Goal: Transaction & Acquisition: Book appointment/travel/reservation

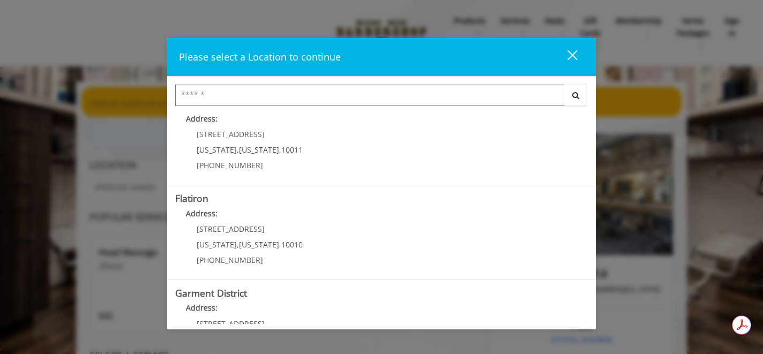
scroll to position [260, 0]
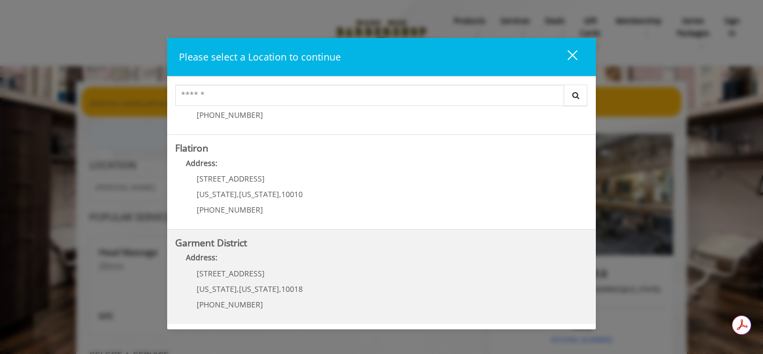
click at [328, 271] on District "Garment District Address: 1400 Broadway New York , New York , 10018 (212) 997-4…" at bounding box center [381, 277] width 412 height 78
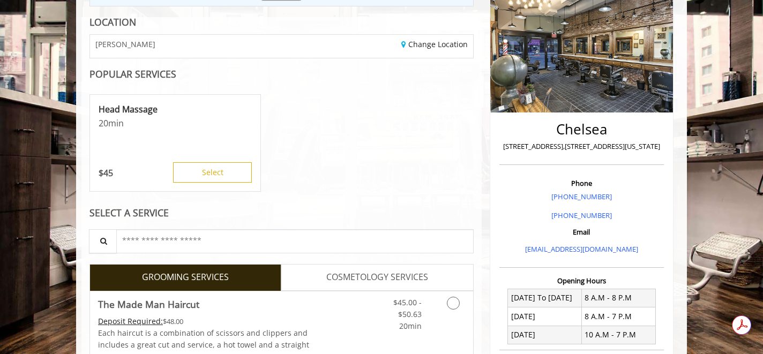
scroll to position [145, 0]
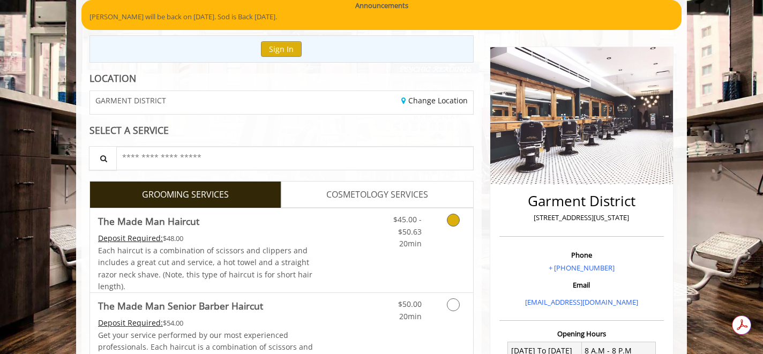
click at [450, 223] on icon "Grooming services" at bounding box center [453, 220] width 13 height 13
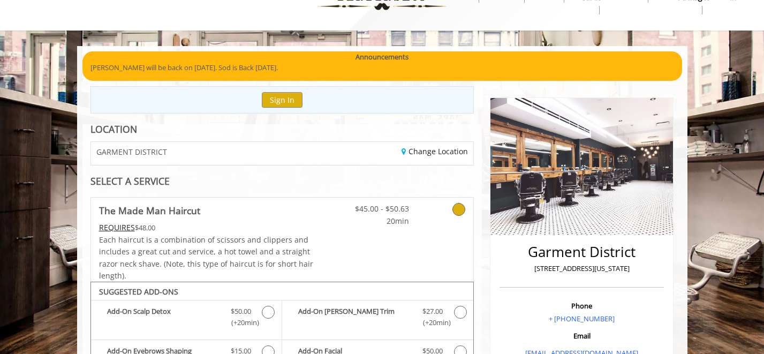
scroll to position [36, 0]
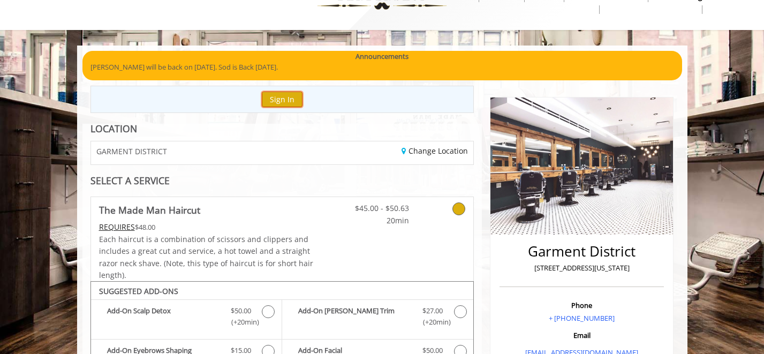
click at [277, 103] on button "Sign In" at bounding box center [282, 100] width 41 height 16
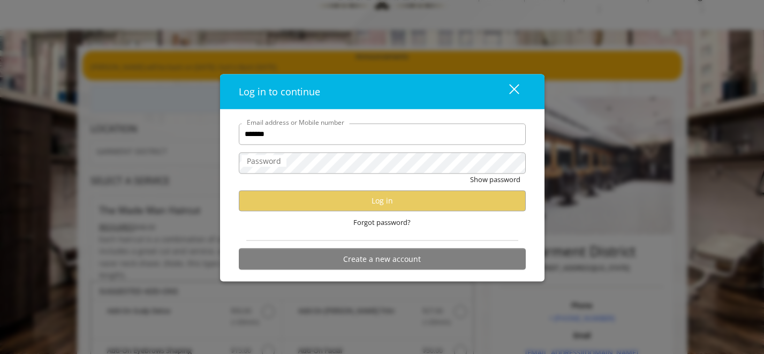
type input "********"
click at [513, 81] on button "close" at bounding box center [508, 91] width 36 height 22
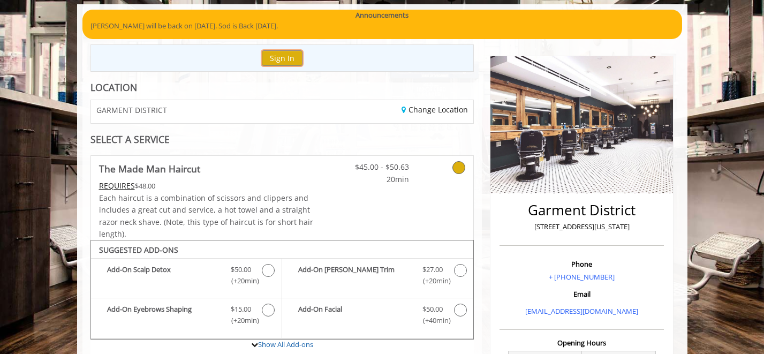
scroll to position [0, 0]
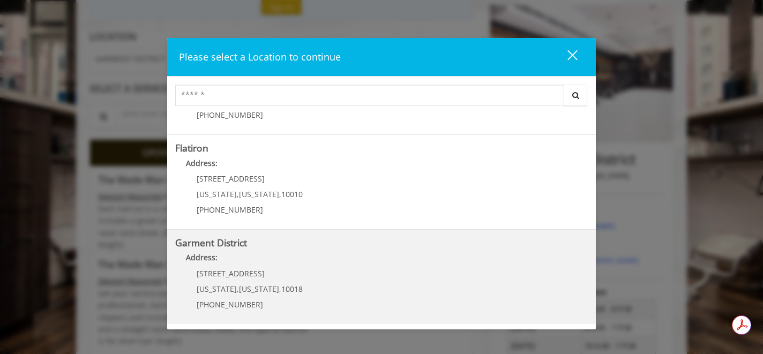
click at [419, 252] on District "Address:" at bounding box center [381, 260] width 412 height 17
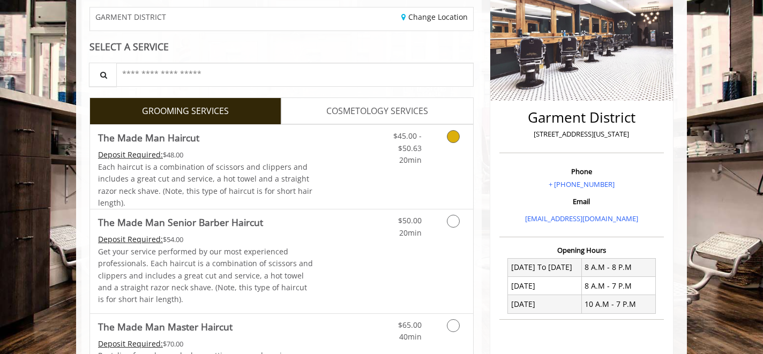
click at [384, 162] on link "$45.00 - $50.63 20min" at bounding box center [399, 145] width 44 height 41
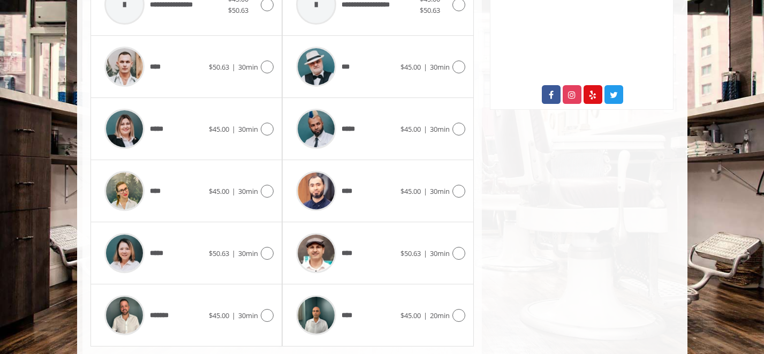
scroll to position [412, 0]
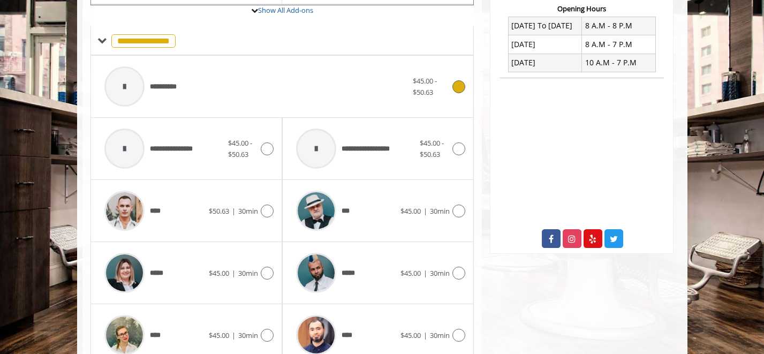
click at [237, 93] on div "**********" at bounding box center [256, 86] width 314 height 51
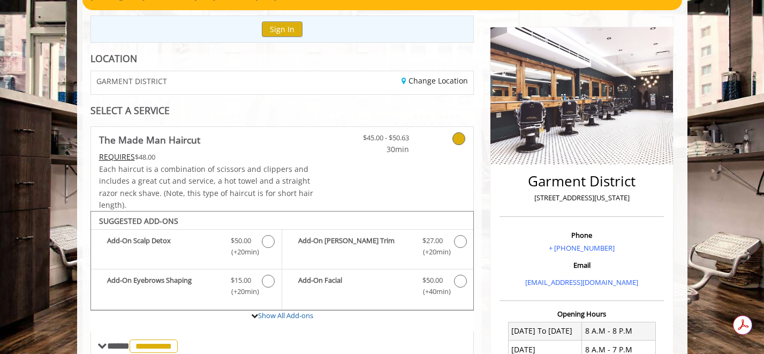
scroll to position [0, 0]
drag, startPoint x: 630, startPoint y: 199, endPoint x: 527, endPoint y: 196, distance: 102.9
click at [527, 196] on p "[STREET_ADDRESS][US_STATE]" at bounding box center [581, 197] width 159 height 11
copy p "[STREET_ADDRESS][US_STATE]"
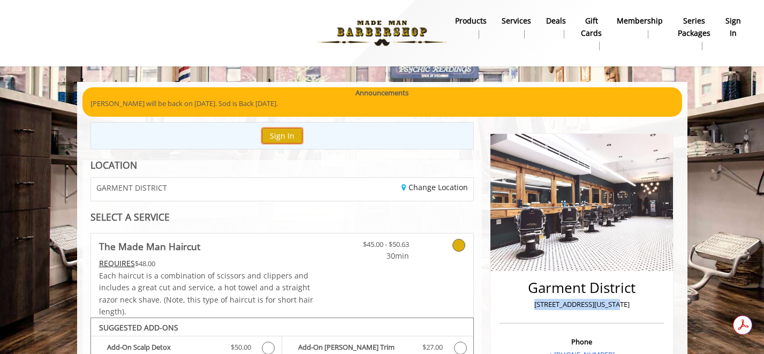
click at [285, 139] on button "Sign In" at bounding box center [282, 136] width 41 height 16
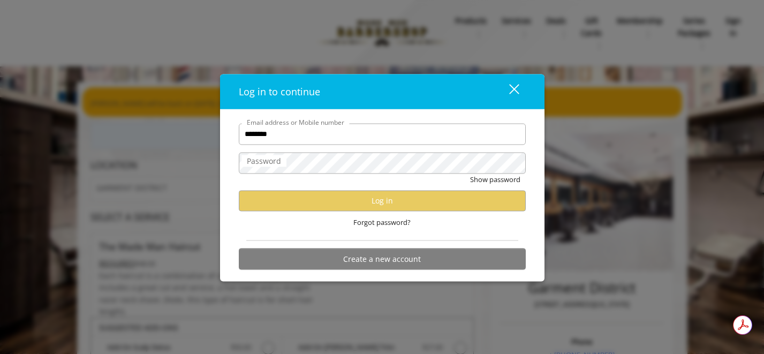
type input "**********"
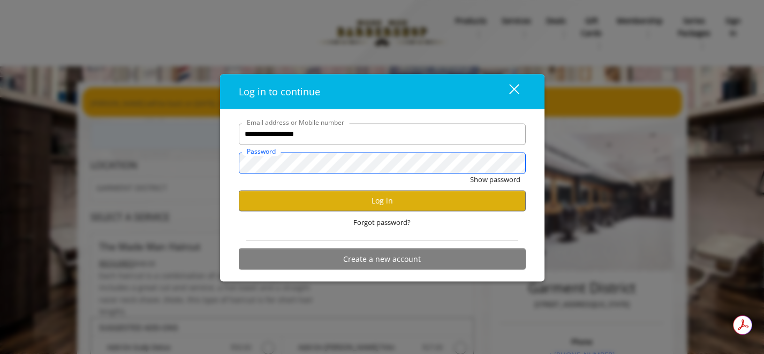
click at [470, 174] on button "Show password" at bounding box center [495, 179] width 50 height 11
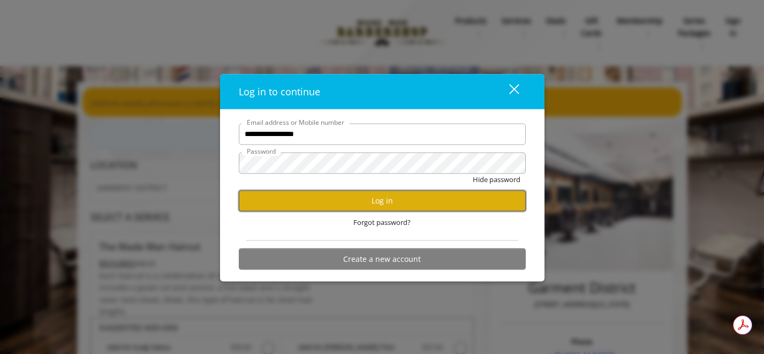
click at [249, 205] on button "Log in" at bounding box center [382, 200] width 287 height 21
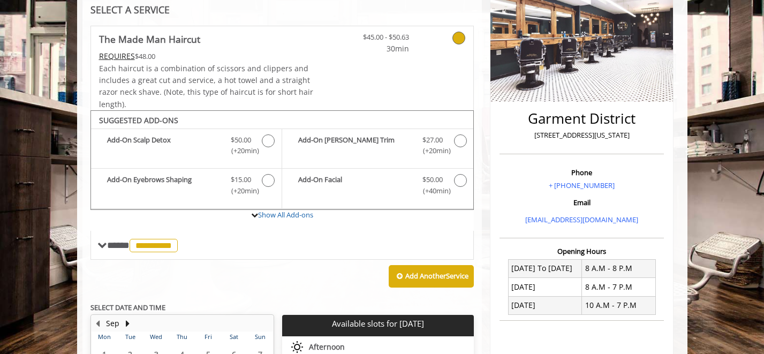
scroll to position [170, 0]
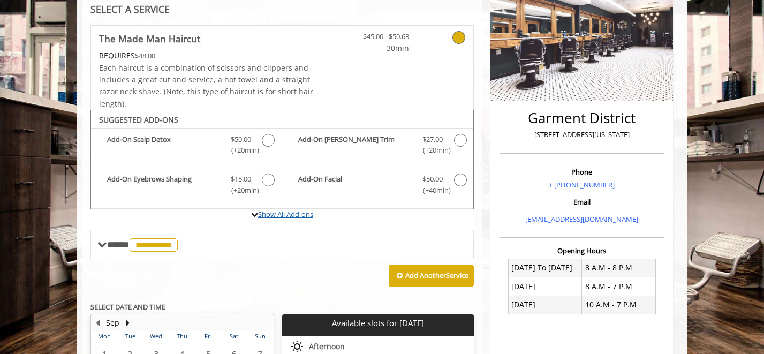
click at [298, 215] on link "Show All Add-ons" at bounding box center [285, 214] width 55 height 10
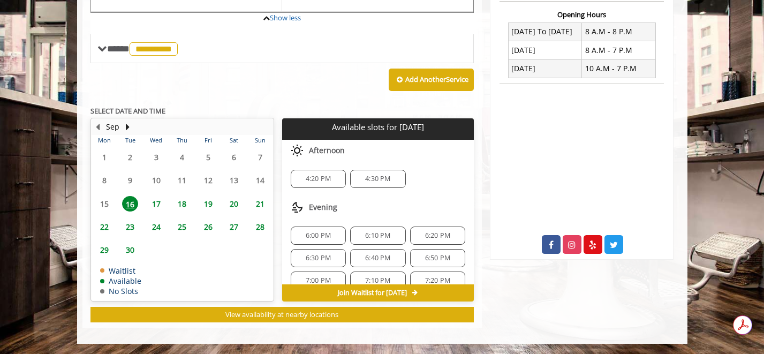
scroll to position [407, 0]
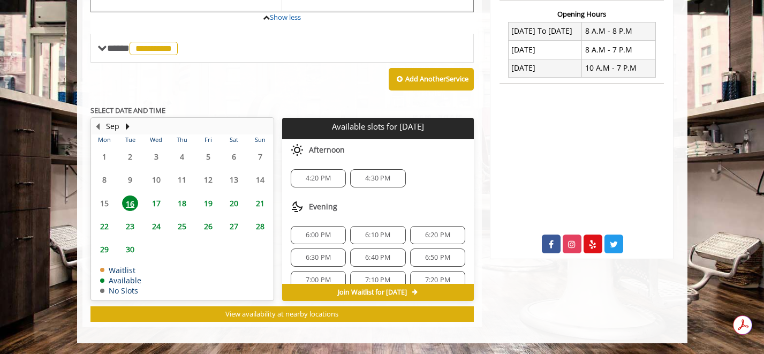
click at [318, 178] on span "4:20 PM" at bounding box center [318, 178] width 25 height 9
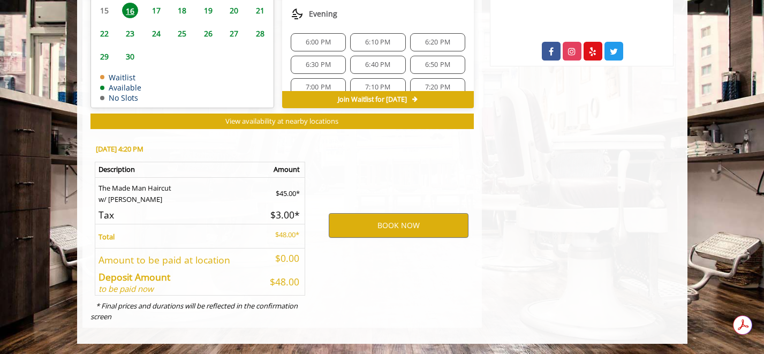
scroll to position [600, 0]
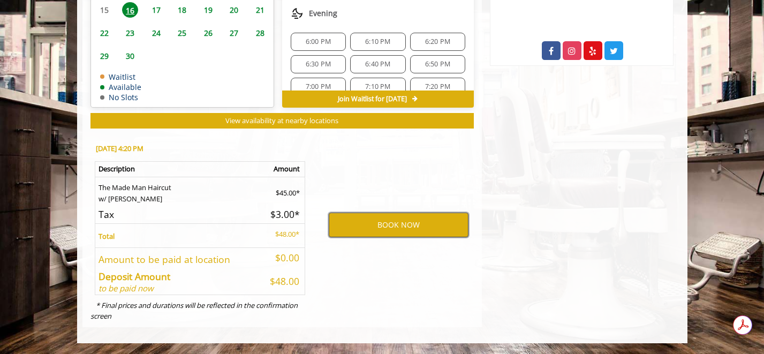
click at [397, 226] on button "BOOK NOW" at bounding box center [399, 225] width 140 height 25
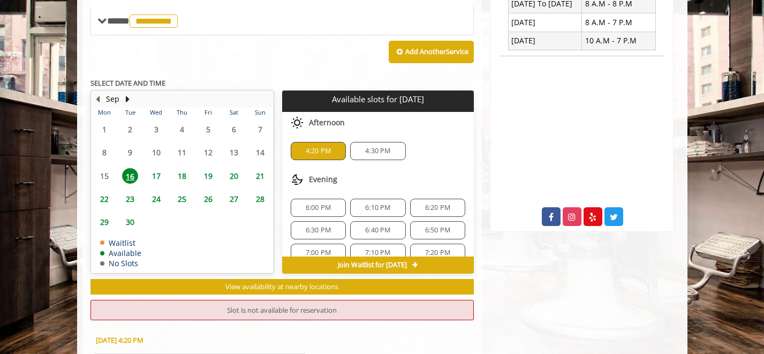
scroll to position [433, 0]
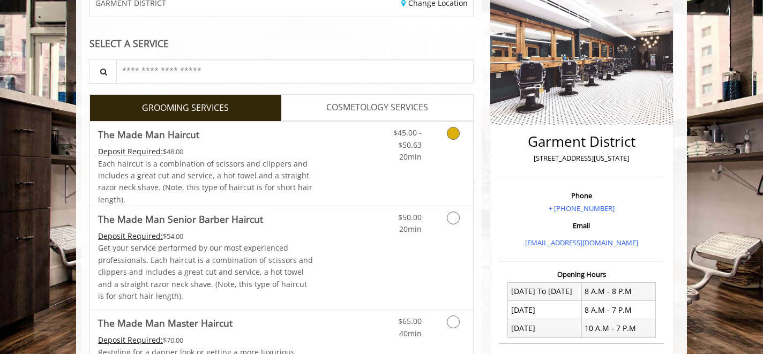
click at [255, 130] on span "The Made Man Haircut" at bounding box center [205, 134] width 215 height 15
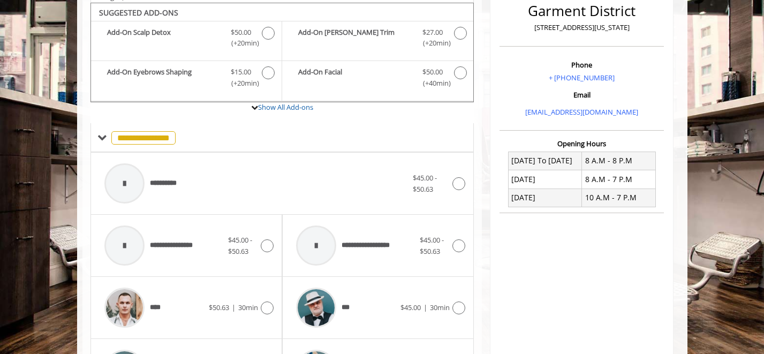
scroll to position [280, 0]
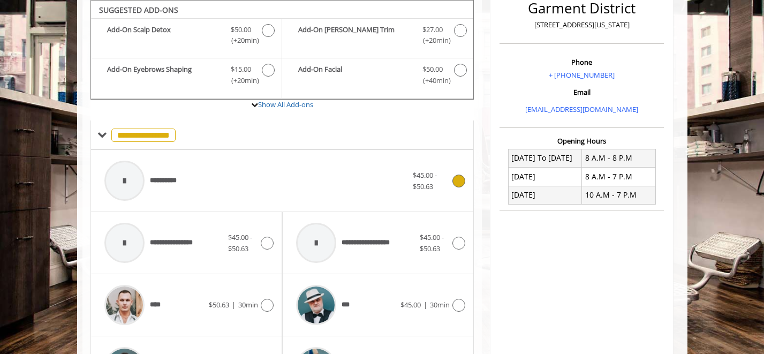
click at [199, 176] on div "**********" at bounding box center [256, 180] width 314 height 51
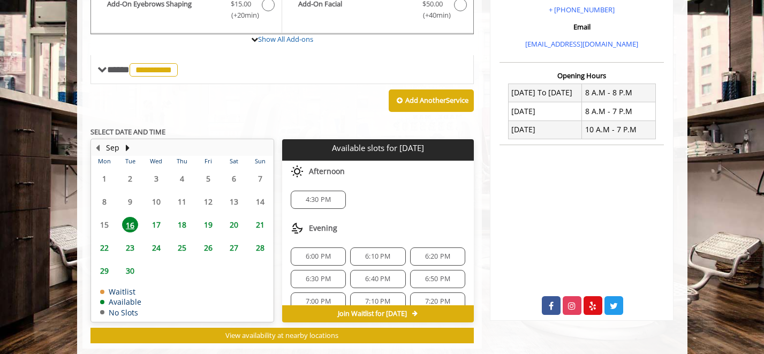
scroll to position [344, 0]
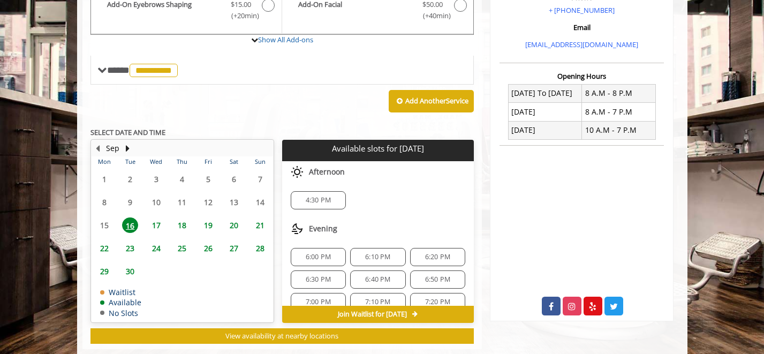
click at [315, 201] on span "4:30 PM" at bounding box center [318, 200] width 25 height 9
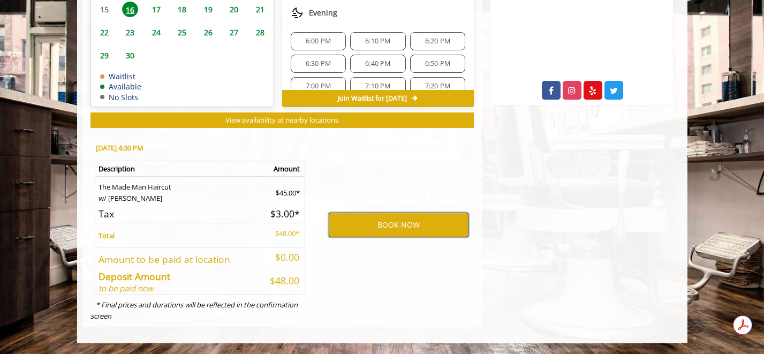
scroll to position [0, 0]
click at [409, 229] on button "BOOK NOW" at bounding box center [399, 225] width 140 height 25
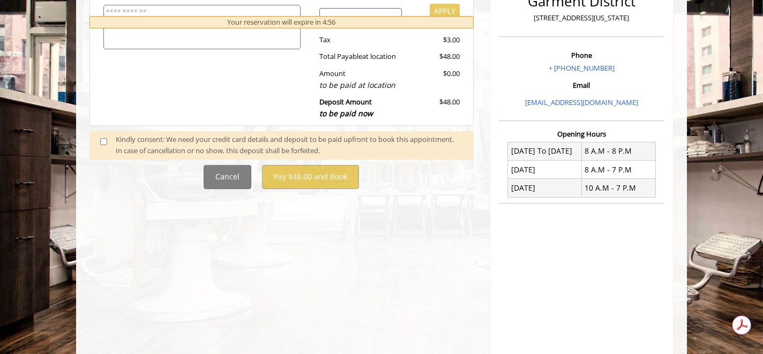
scroll to position [287, 0]
click at [135, 142] on div "Kindly consent: We need your credit card details and deposit to be paid upfront…" at bounding box center [289, 144] width 347 height 22
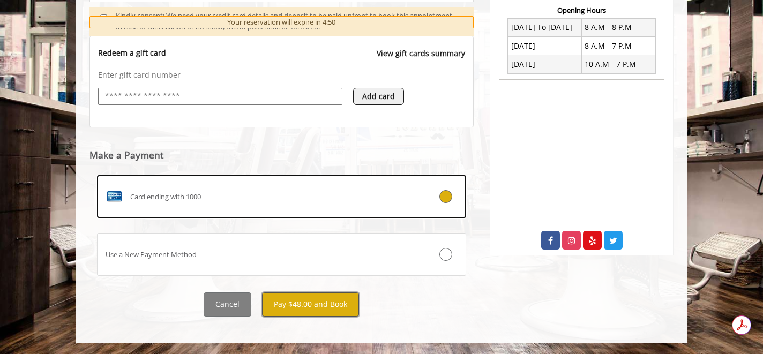
scroll to position [0, 0]
click at [323, 305] on button "Pay $48.00 and Book" at bounding box center [310, 304] width 97 height 24
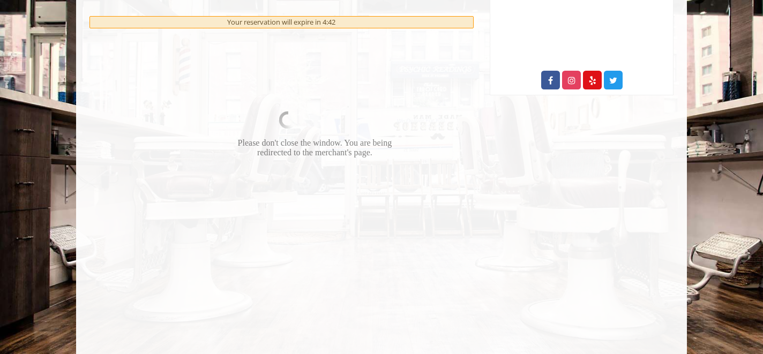
scroll to position [570, 0]
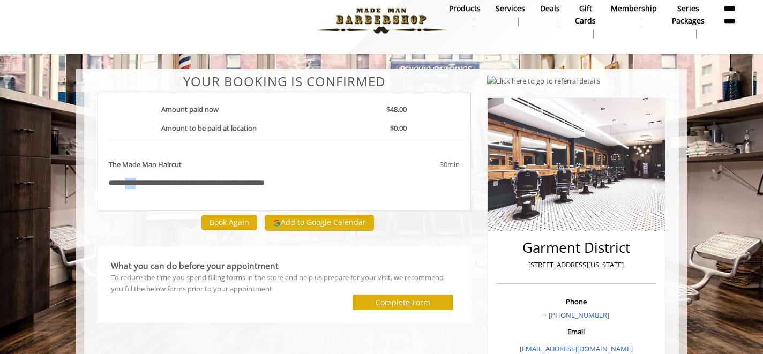
drag, startPoint x: 141, startPoint y: 183, endPoint x: 125, endPoint y: 185, distance: 16.3
click at [125, 185] on b "**********" at bounding box center [123, 182] width 29 height 7
copy b "****"
